Goal: Information Seeking & Learning: Learn about a topic

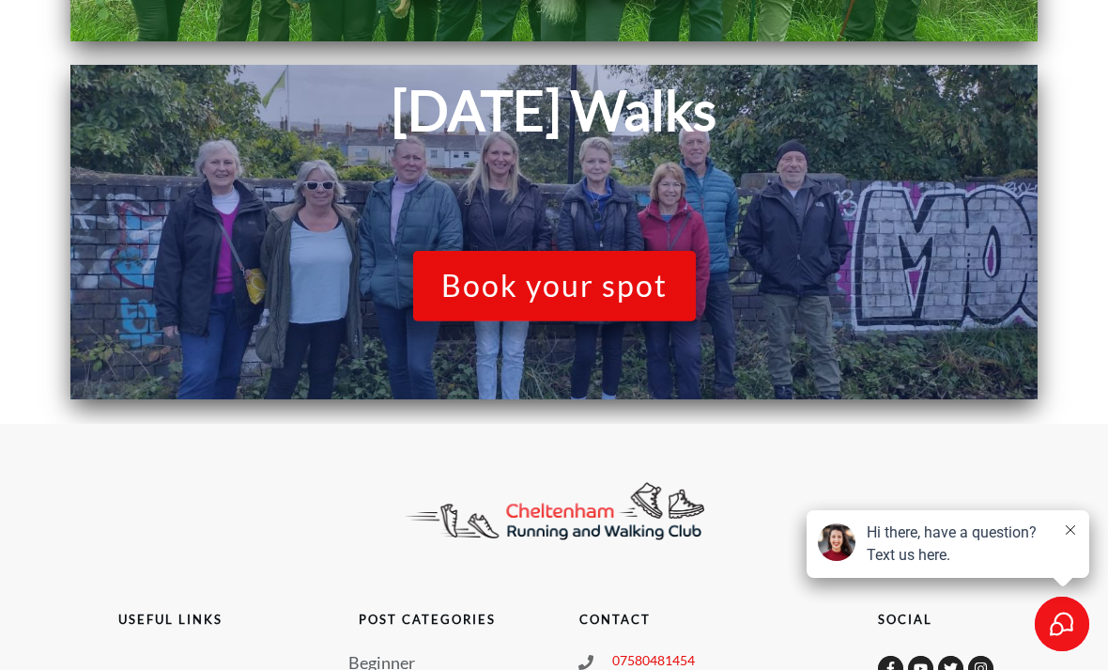
scroll to position [1431, 0]
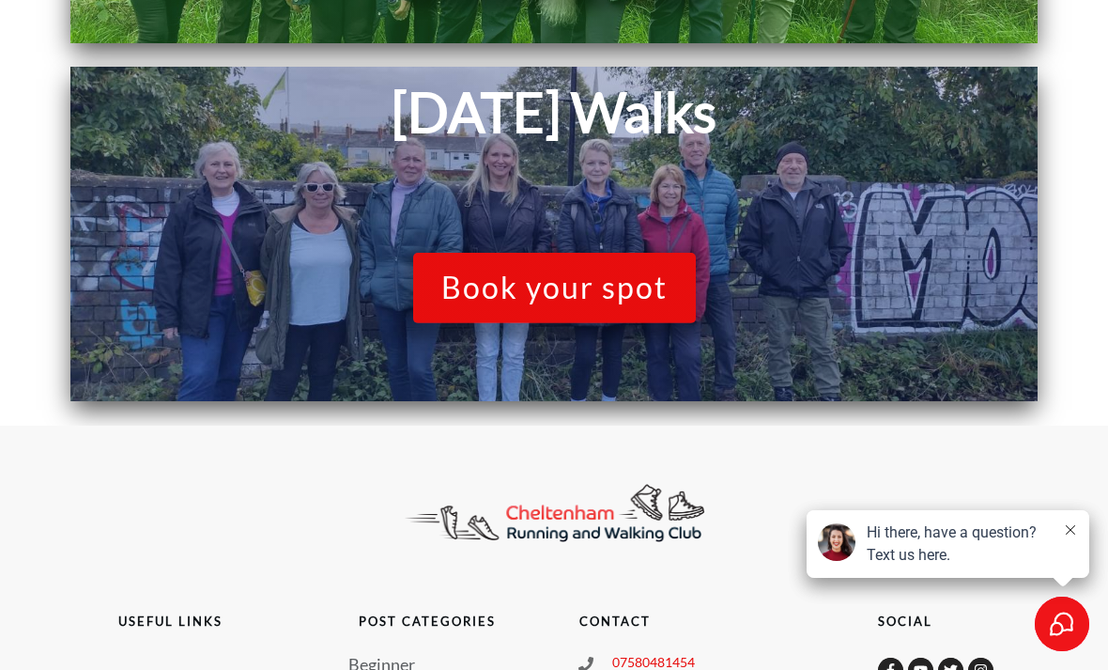
click at [542, 279] on span "Book your spot" at bounding box center [554, 288] width 226 height 36
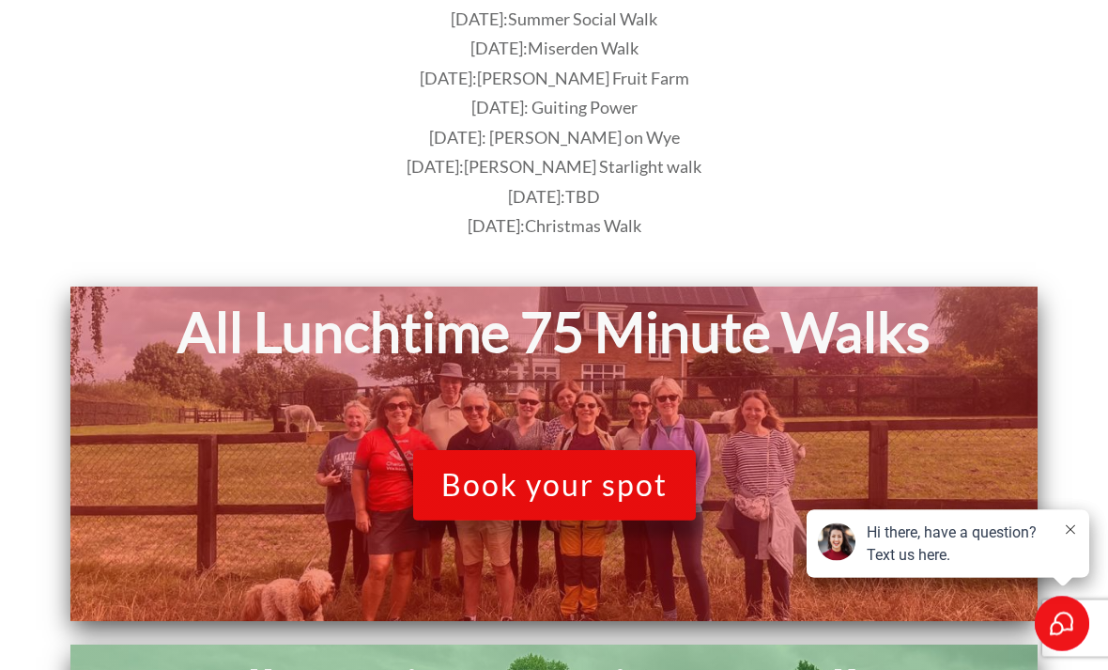
scroll to position [0, 0]
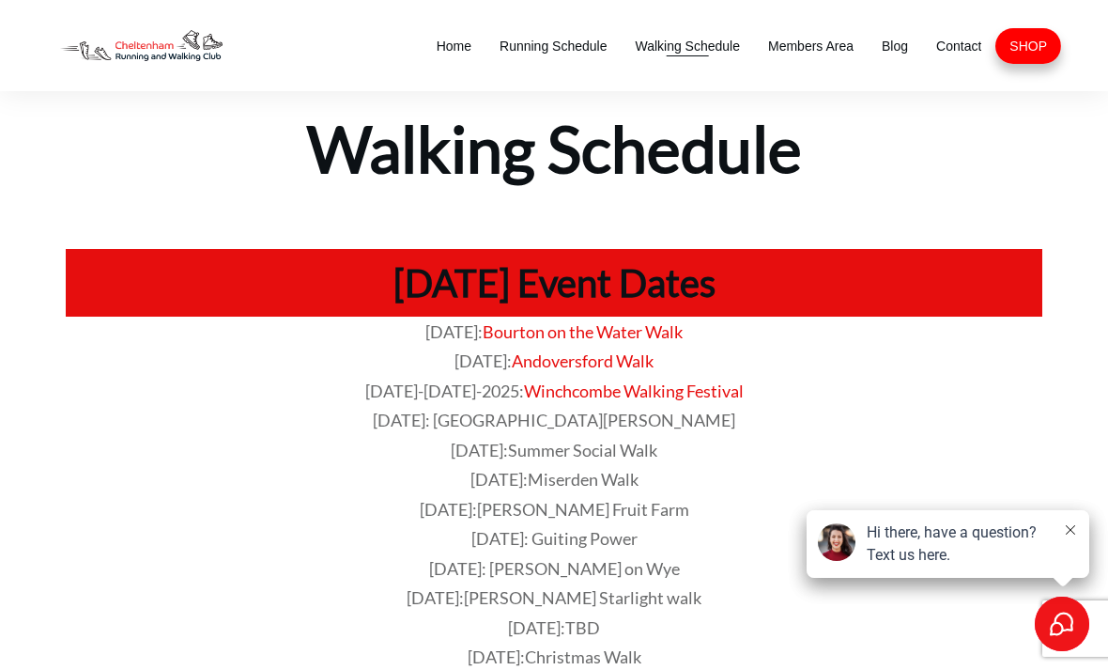
click at [683, 45] on span "Walking Schedule" at bounding box center [687, 46] width 105 height 26
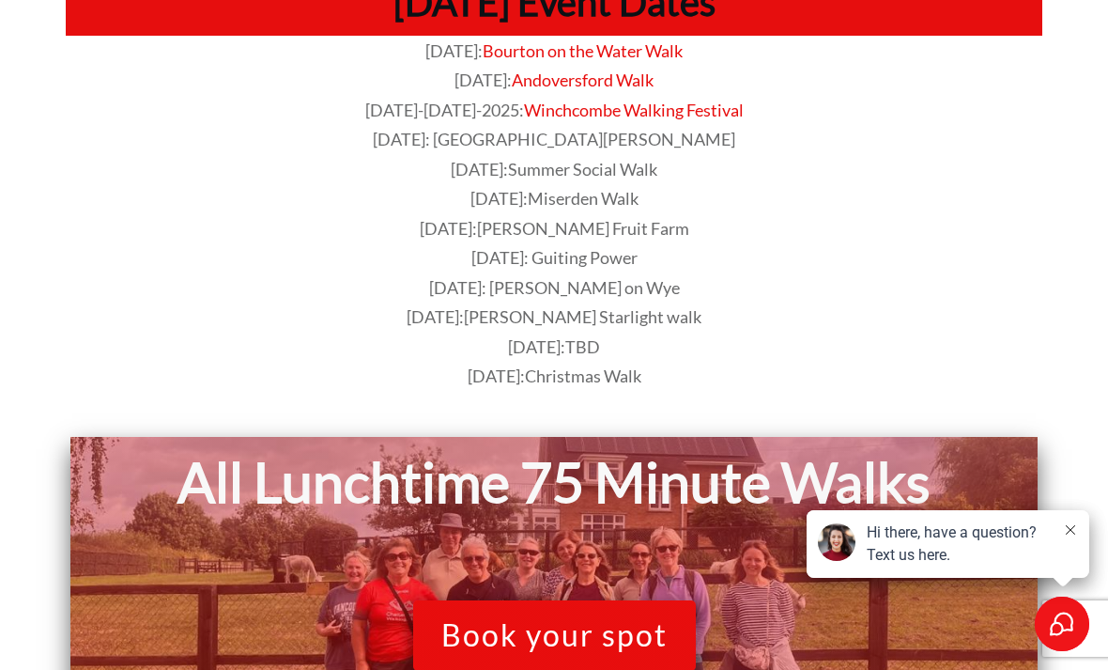
scroll to position [281, 0]
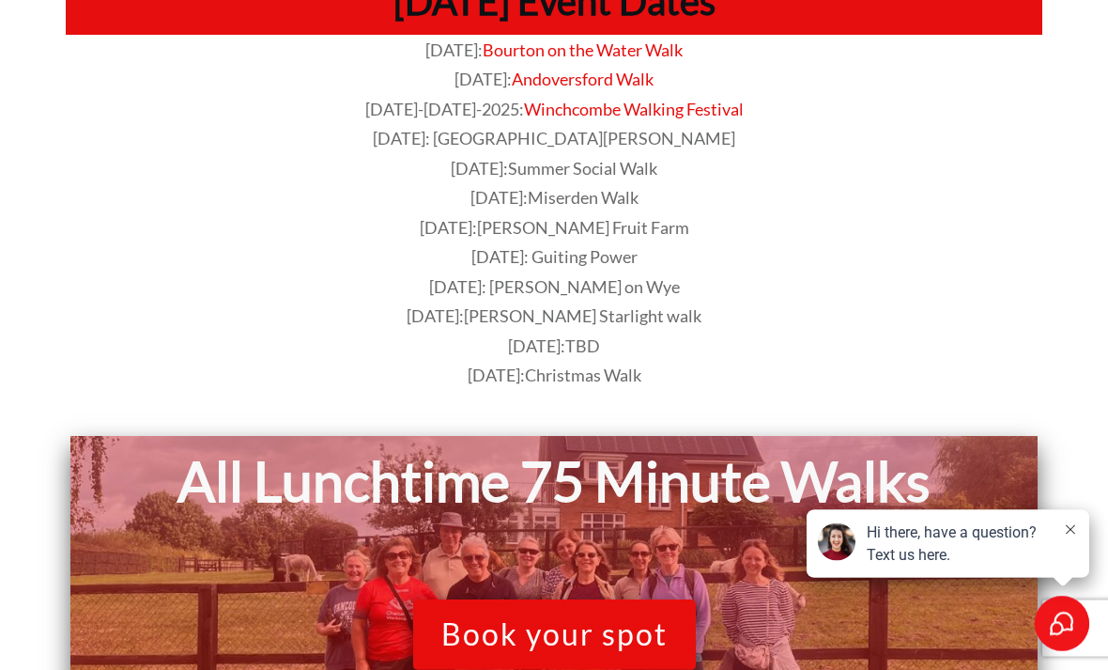
click at [598, 256] on span "[DATE]: Guiting Power" at bounding box center [555, 257] width 166 height 21
click at [537, 251] on span "[DATE]: Guiting Power" at bounding box center [555, 257] width 166 height 21
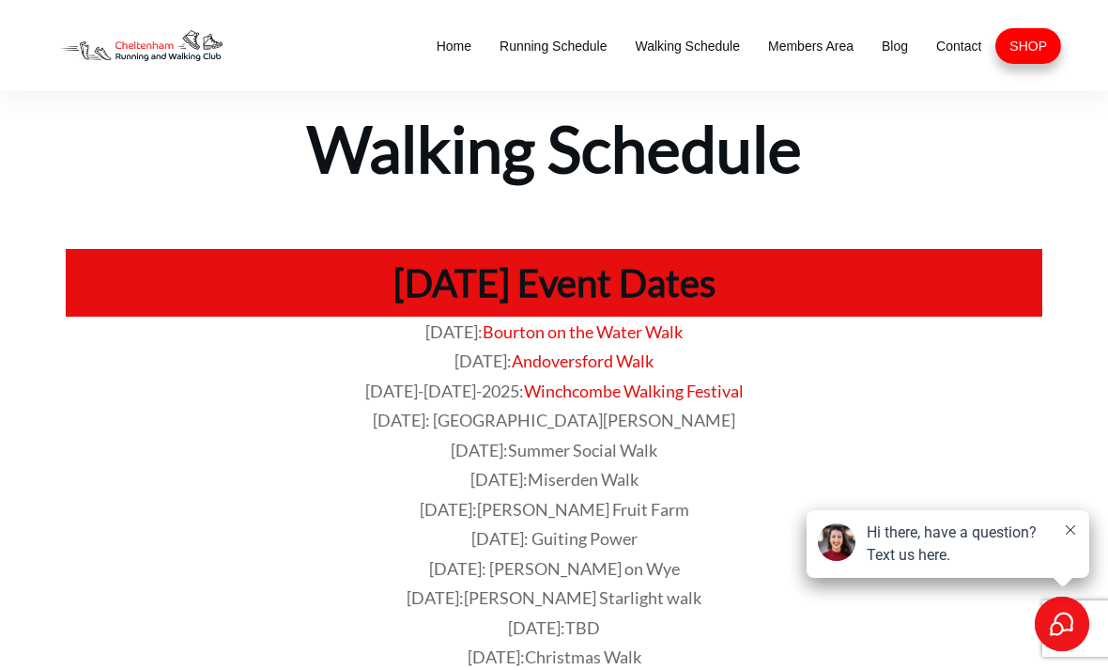
click at [833, 223] on div at bounding box center [554, 451] width 1014 height 481
click at [831, 227] on div at bounding box center [554, 451] width 1014 height 481
click at [802, 46] on span "Members Area" at bounding box center [810, 46] width 85 height 26
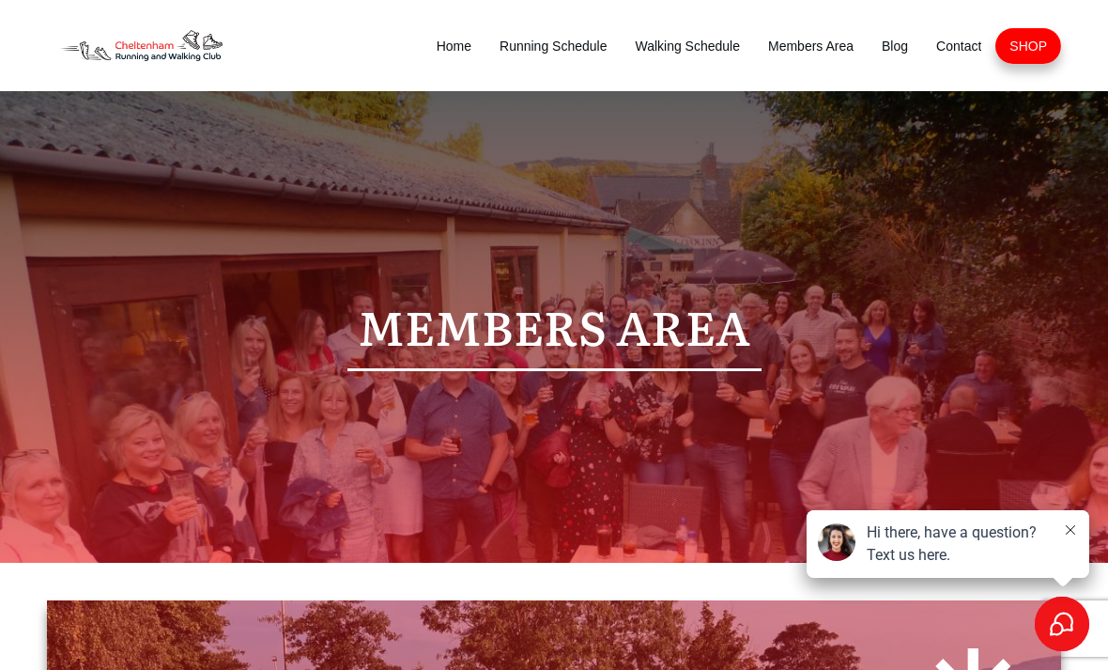
click at [696, 337] on p "Members Area" at bounding box center [554, 326] width 975 height 83
click at [504, 329] on p "Members Area" at bounding box center [554, 326] width 975 height 83
click at [691, 53] on span "Walking Schedule" at bounding box center [687, 46] width 105 height 26
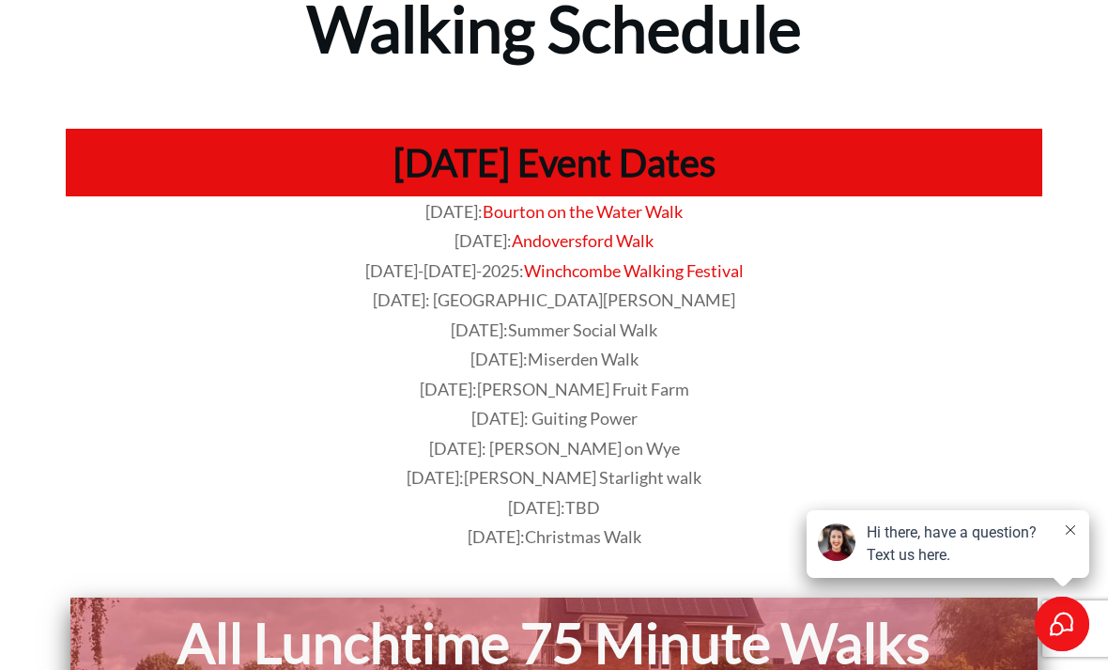
scroll to position [119, 0]
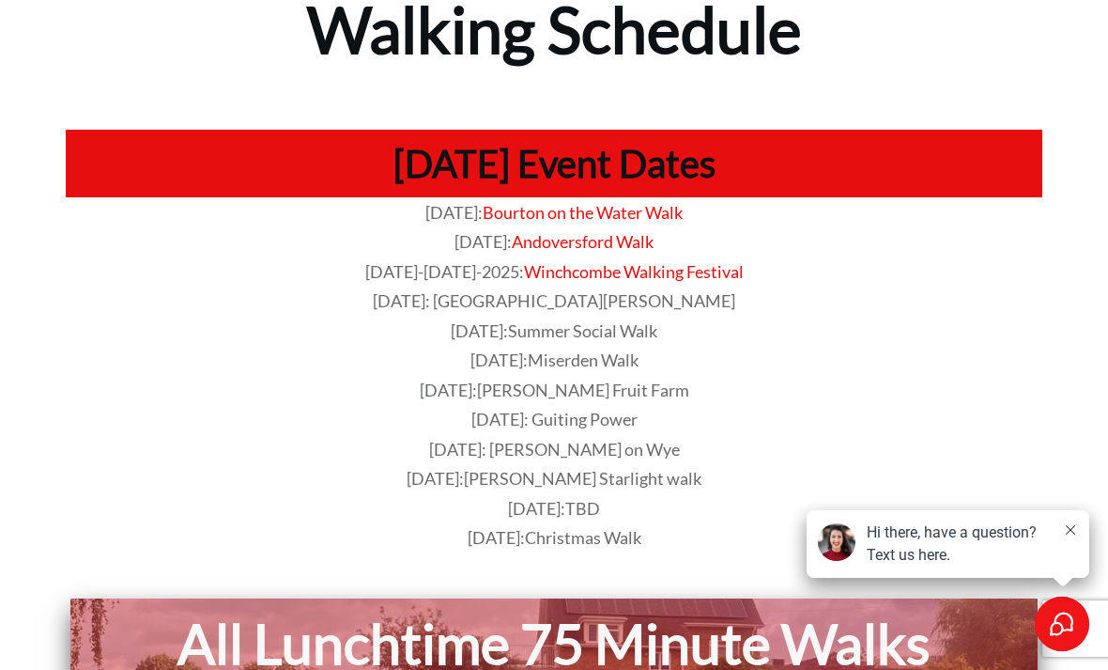
click at [584, 155] on h1 "[DATE] Event Dates" at bounding box center [554, 163] width 958 height 49
click at [596, 154] on h1 "[DATE] Event Dates" at bounding box center [554, 163] width 958 height 49
click at [695, 277] on span "Winchcombe Walking Festival" at bounding box center [634, 271] width 220 height 21
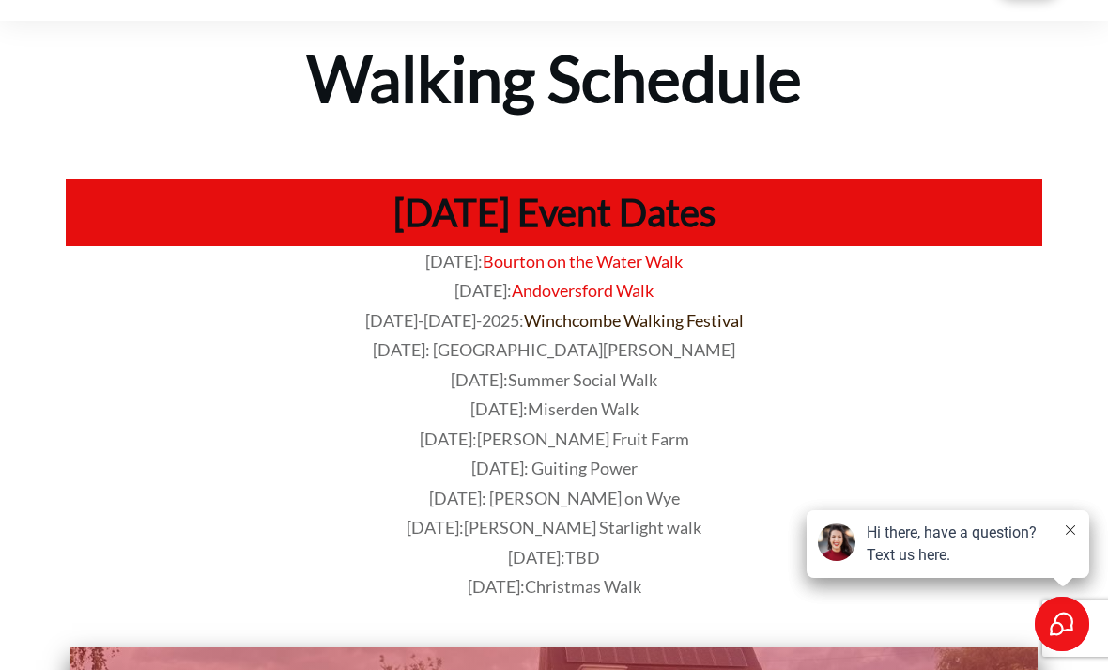
scroll to position [0, 0]
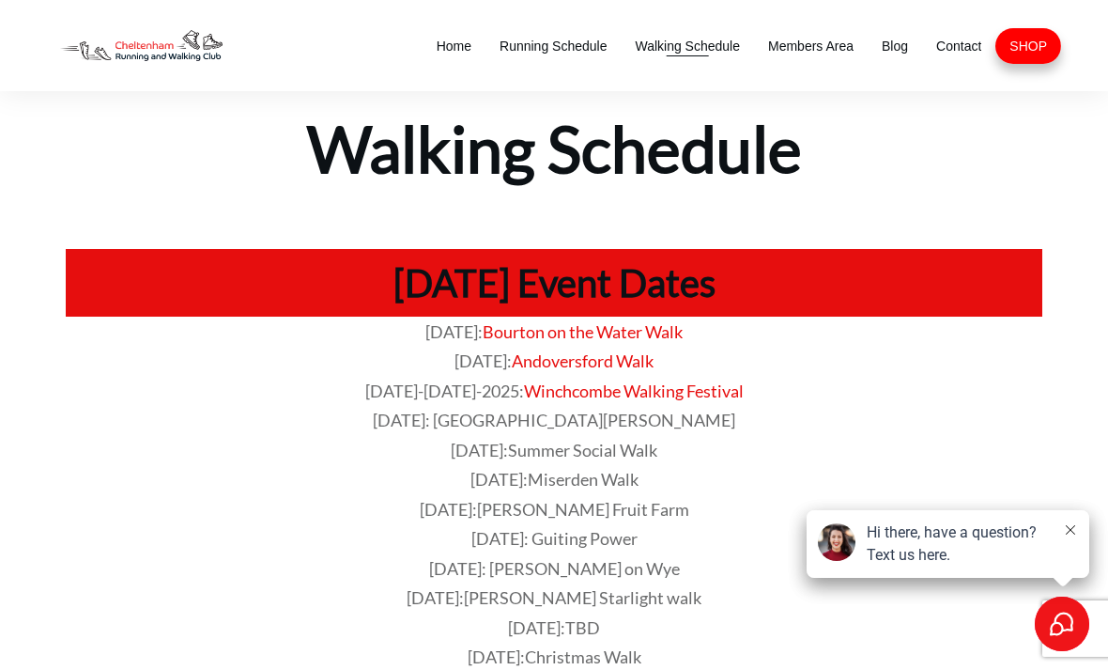
click at [701, 43] on span "Walking Schedule" at bounding box center [687, 46] width 105 height 26
